Goal: Transaction & Acquisition: Subscribe to service/newsletter

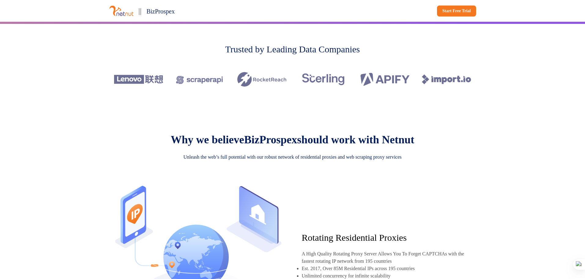
scroll to position [245, 0]
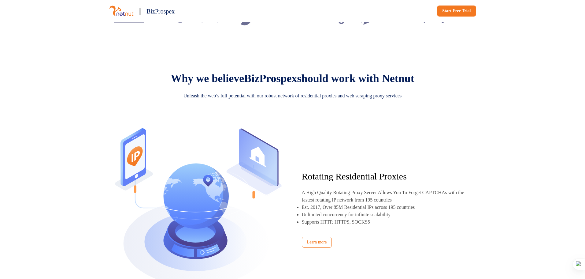
click at [301, 85] on p "Why we believe BizProspex should work with Netnut" at bounding box center [293, 78] width 244 height 13
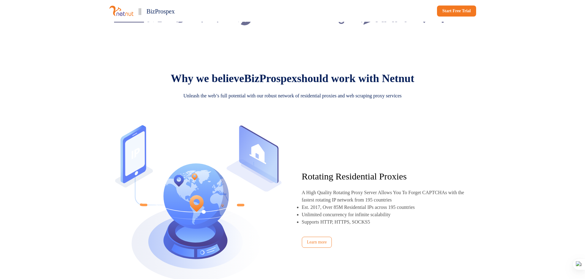
click at [301, 85] on p "Why we believe BizProspex should work with Netnut" at bounding box center [293, 78] width 244 height 13
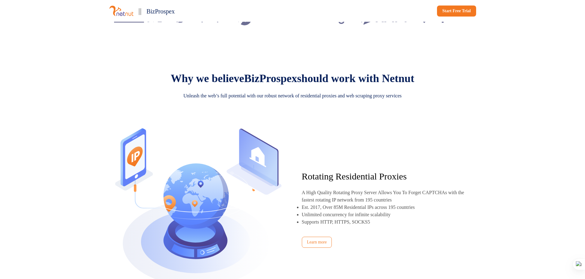
click at [301, 85] on p "Why we believe BizProspex should work with Netnut" at bounding box center [293, 78] width 244 height 13
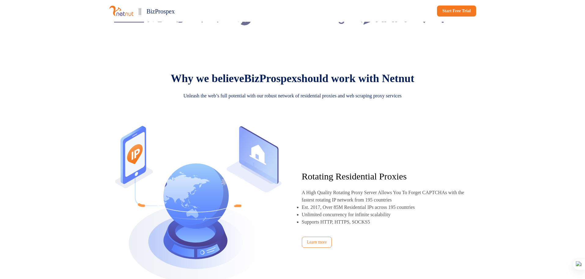
click at [301, 85] on p "Why we believe BizProspex should work with Netnut" at bounding box center [293, 78] width 244 height 13
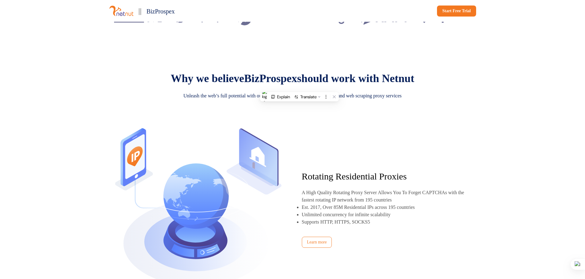
copy p "Netnut"
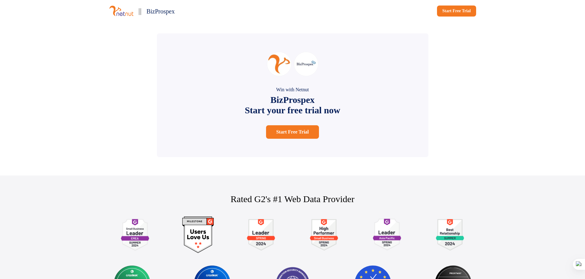
scroll to position [1284, 0]
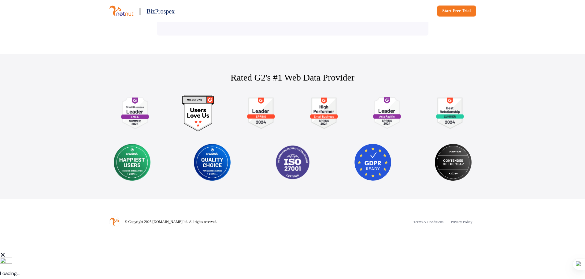
click at [439, 17] on div "|| BizProspex Start Free Trial" at bounding box center [293, 11] width 404 height 22
click at [443, 13] on link "Start Free Trial" at bounding box center [456, 11] width 39 height 11
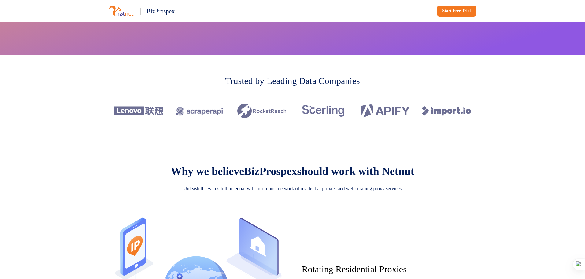
scroll to position [30, 0]
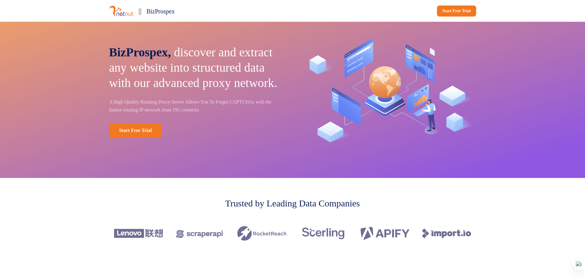
click at [236, 196] on p "Trusted by Leading Data Companies" at bounding box center [292, 203] width 135 height 14
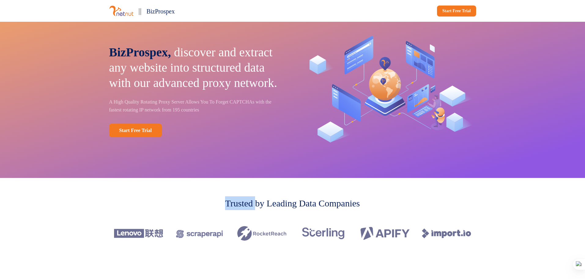
click at [236, 196] on p "Trusted by Leading Data Companies" at bounding box center [292, 203] width 135 height 14
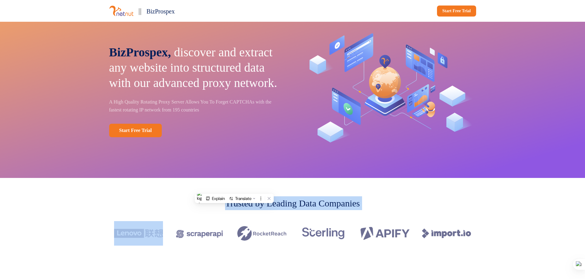
click at [329, 221] on img at bounding box center [323, 233] width 49 height 24
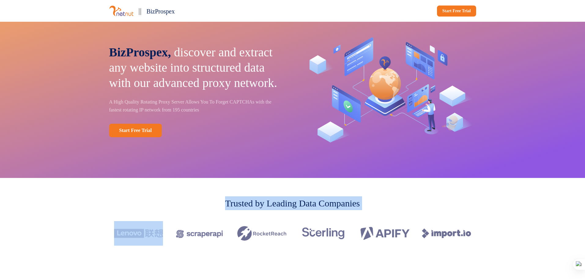
click at [329, 221] on img at bounding box center [323, 233] width 49 height 24
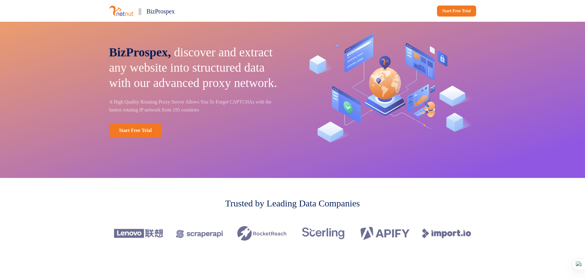
click at [296, 232] on div at bounding box center [292, 233] width 367 height 34
